Goal: Find specific page/section: Find specific page/section

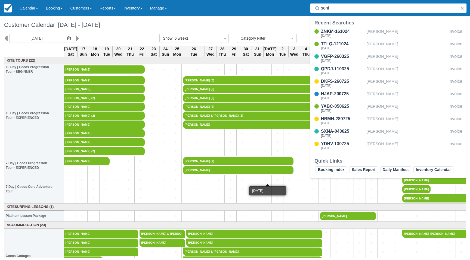
select select
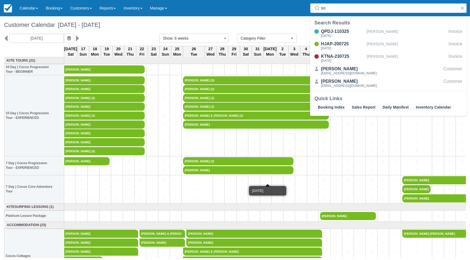
type input "s"
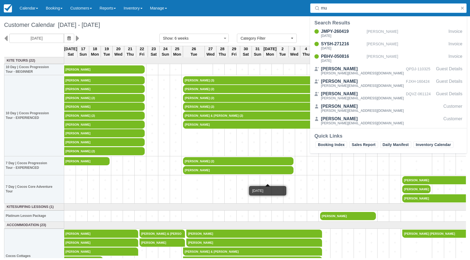
type input "m"
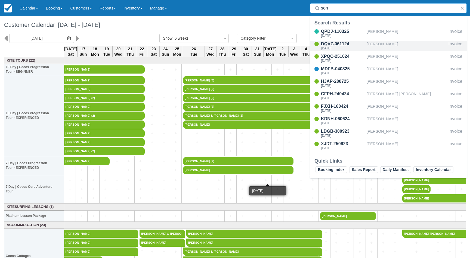
type input "son"
click at [338, 44] on div "DQVZ-061124" at bounding box center [343, 44] width 44 height 7
